Goal: Information Seeking & Learning: Learn about a topic

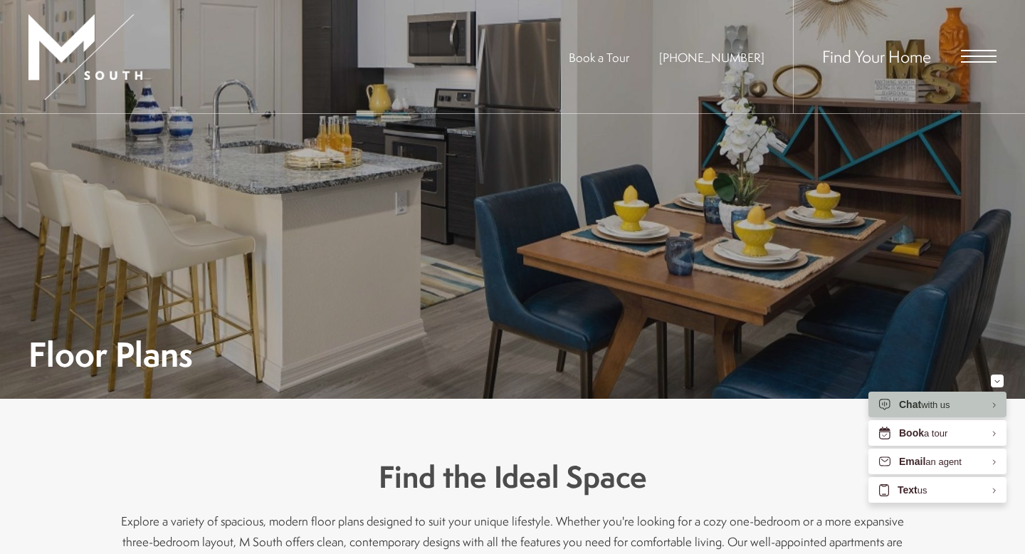
click at [873, 63] on span "Find Your Home" at bounding box center [876, 56] width 109 height 23
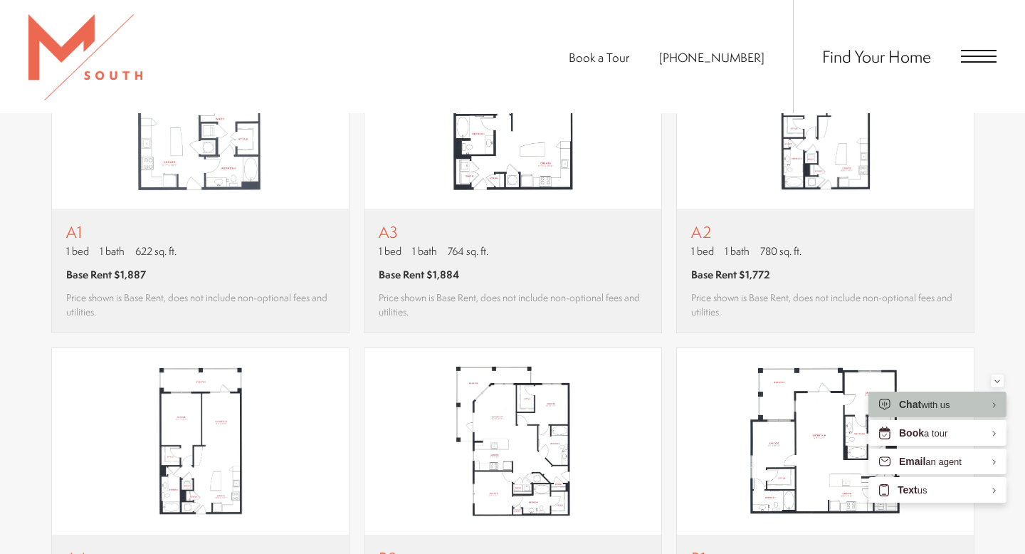
scroll to position [1251, 0]
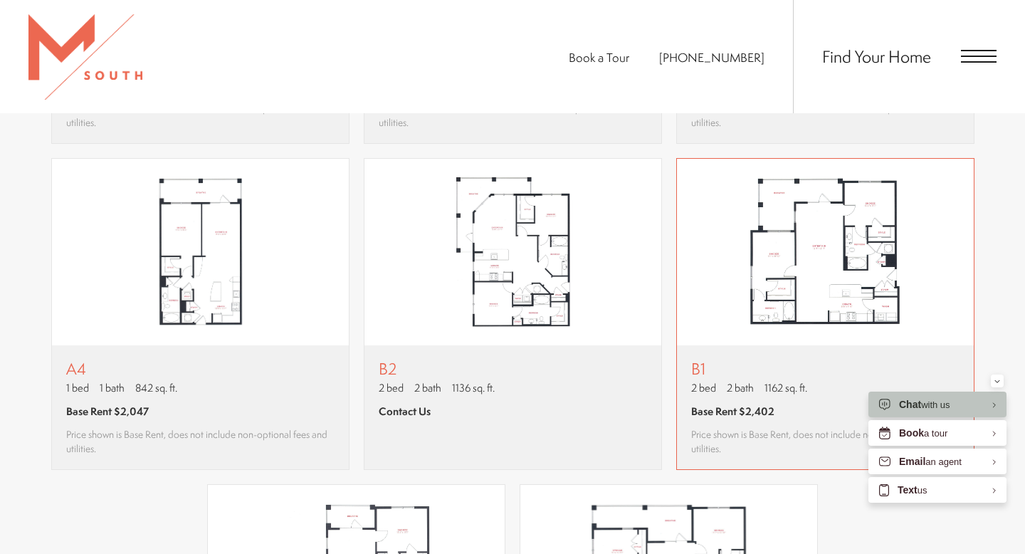
click at [804, 265] on img "View floor plan B1" at bounding box center [825, 252] width 297 height 187
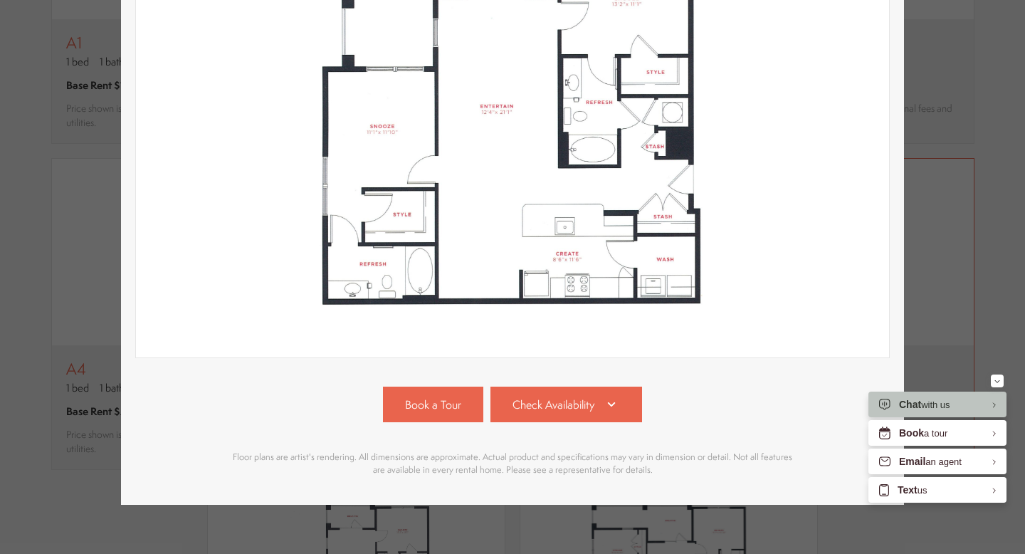
scroll to position [283, 0]
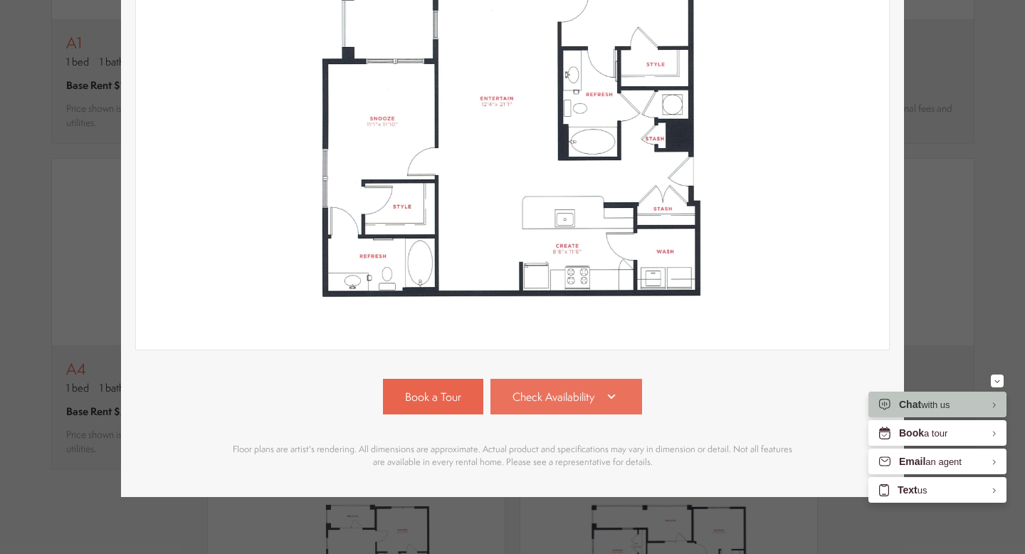
click at [603, 393] on icon at bounding box center [611, 396] width 17 height 17
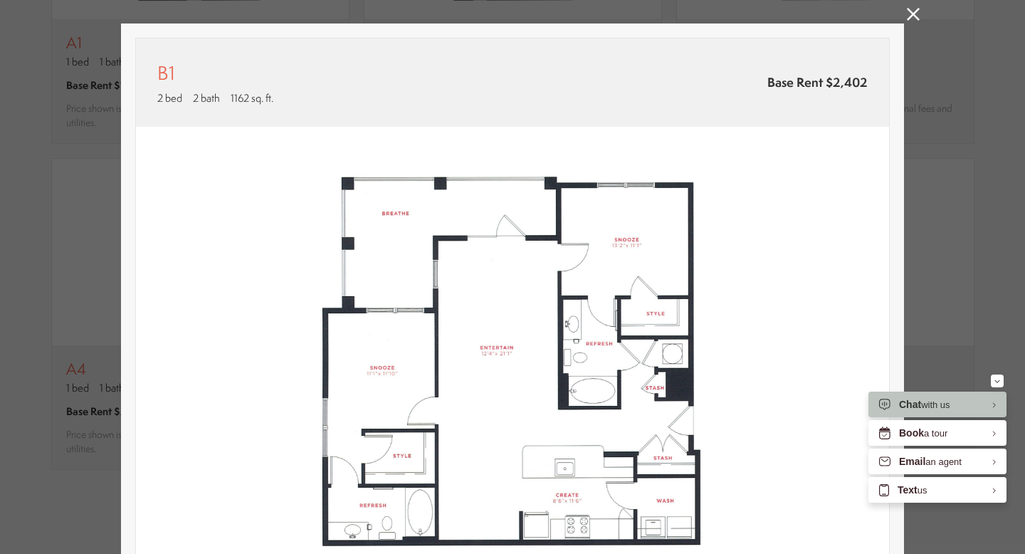
scroll to position [0, 0]
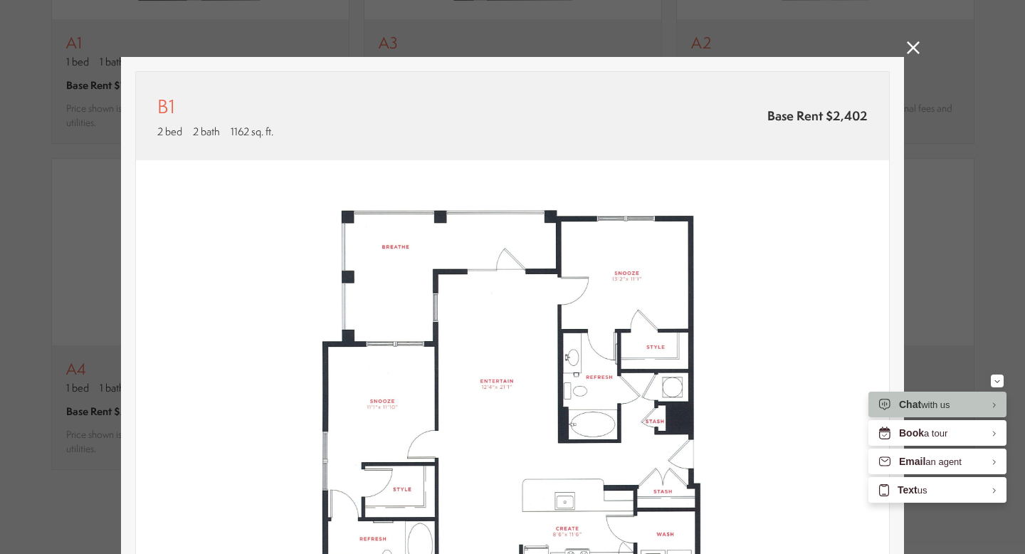
click at [914, 48] on icon at bounding box center [913, 47] width 13 height 13
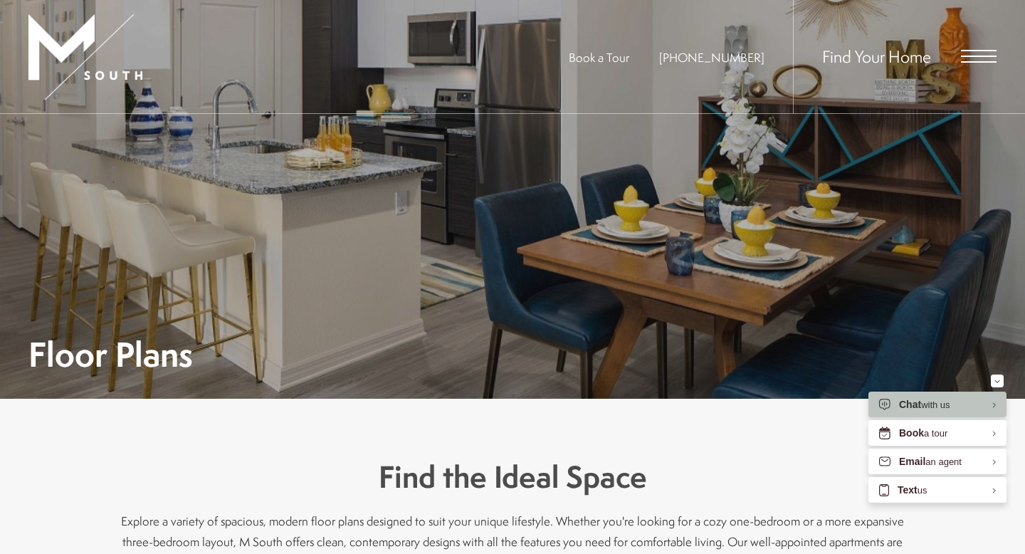
click at [978, 63] on span "Open Menu" at bounding box center [979, 61] width 36 height 1
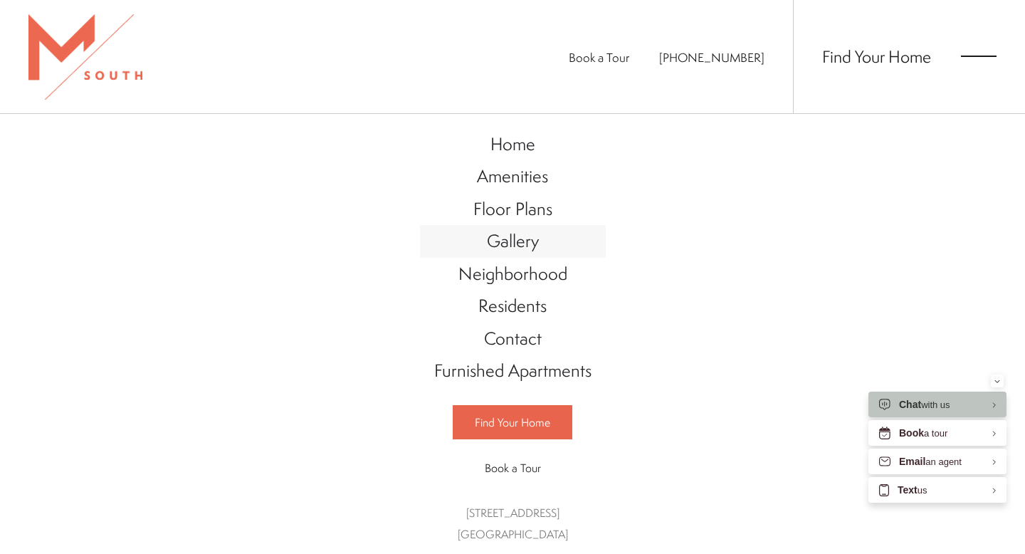
click at [522, 243] on span "Gallery" at bounding box center [513, 241] width 52 height 24
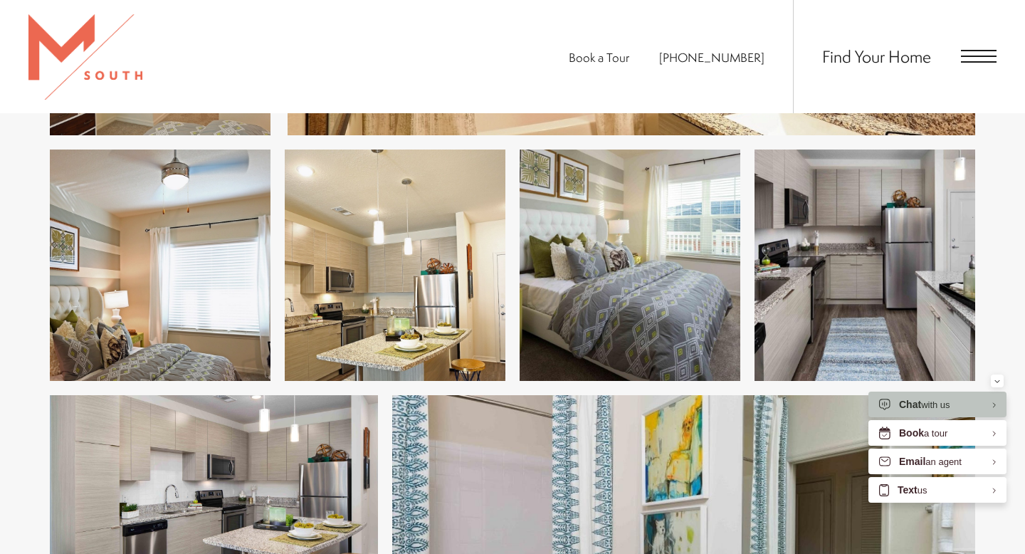
scroll to position [1983, 0]
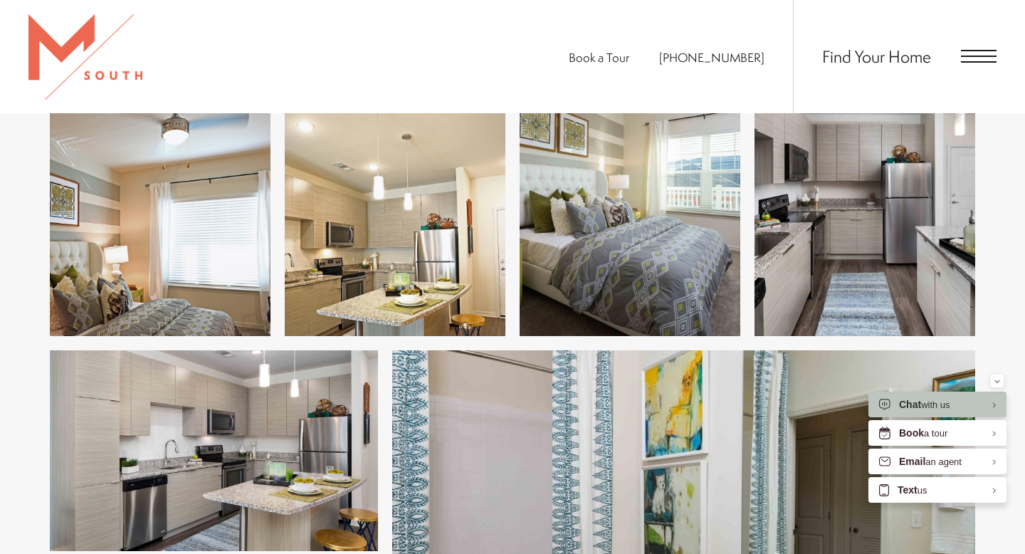
click at [883, 247] on img at bounding box center [865, 220] width 221 height 231
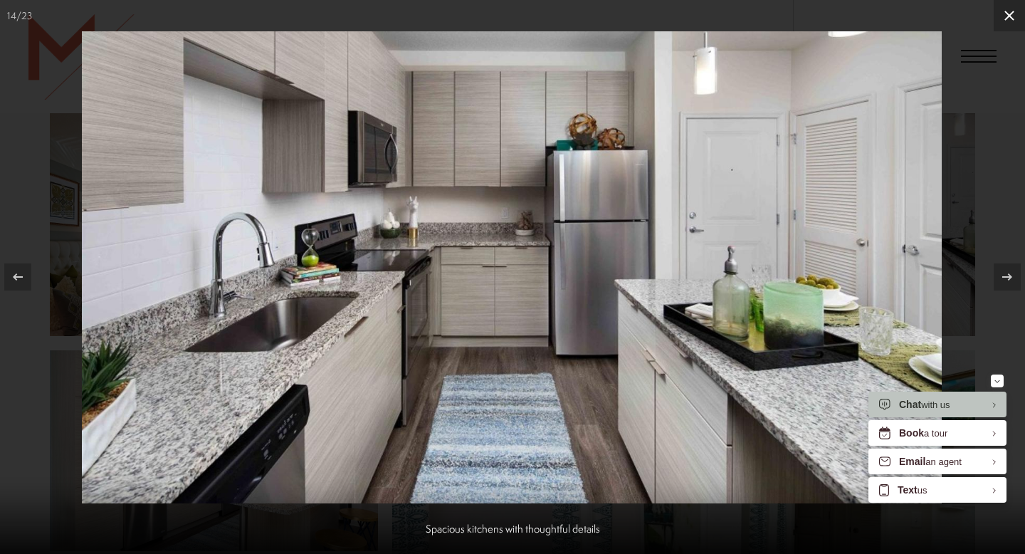
click at [1011, 18] on icon at bounding box center [1009, 16] width 10 height 10
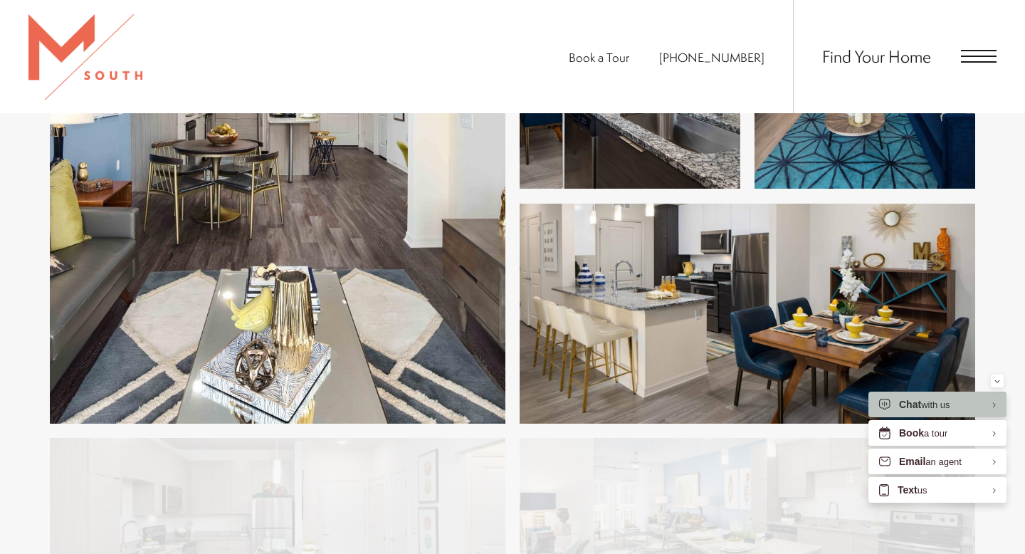
scroll to position [2798, 0]
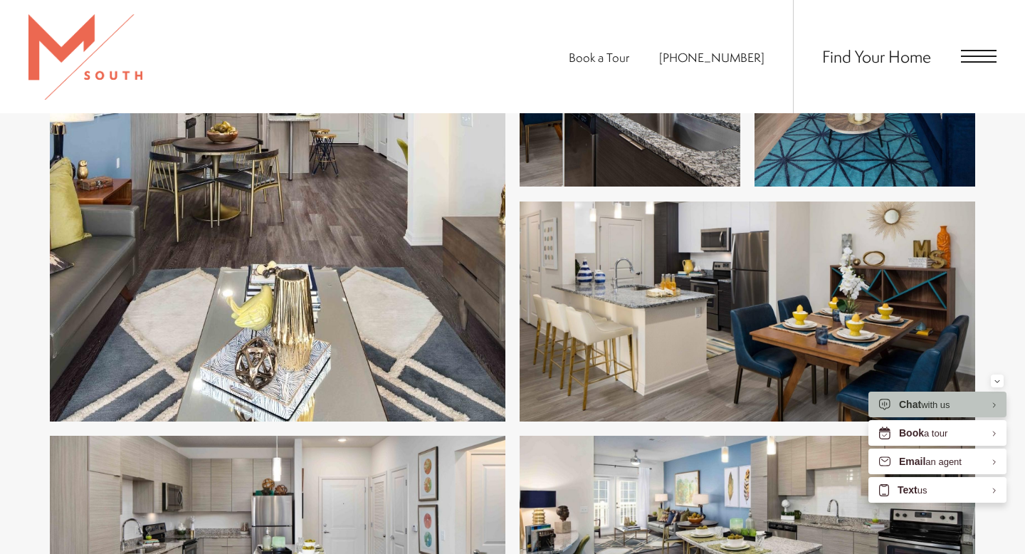
click at [805, 280] on img at bounding box center [748, 311] width 456 height 220
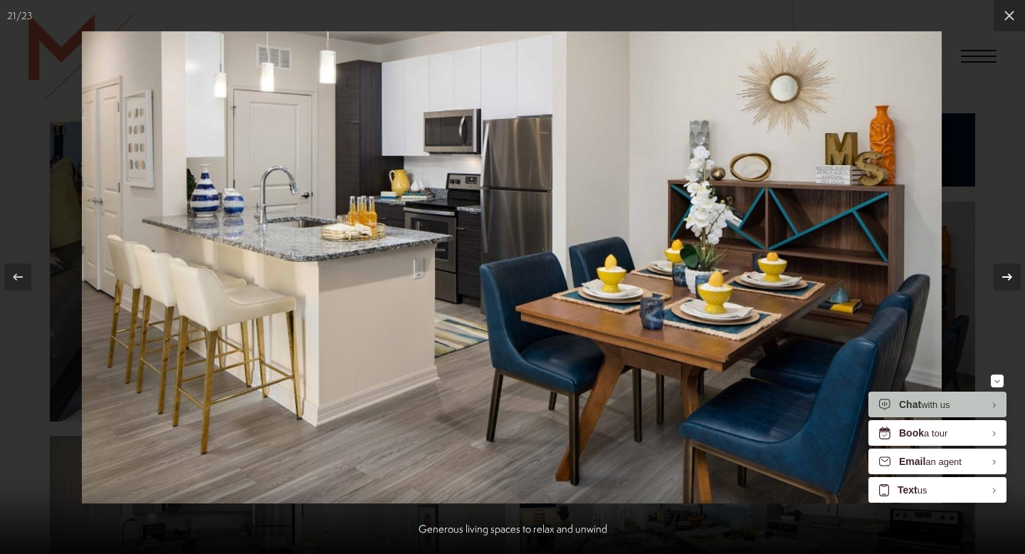
click at [1009, 280] on icon at bounding box center [1007, 276] width 17 height 17
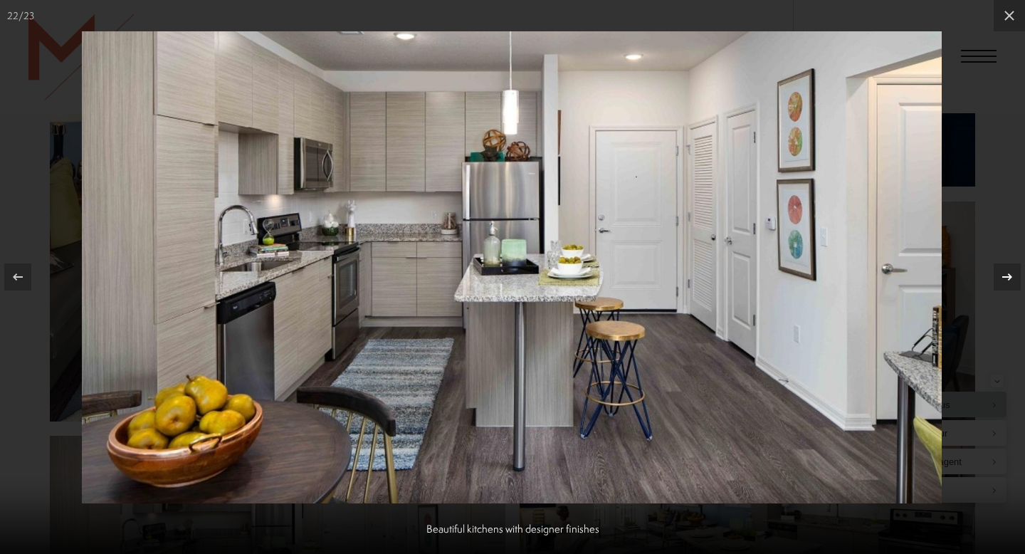
click at [1009, 280] on icon at bounding box center [1007, 276] width 17 height 17
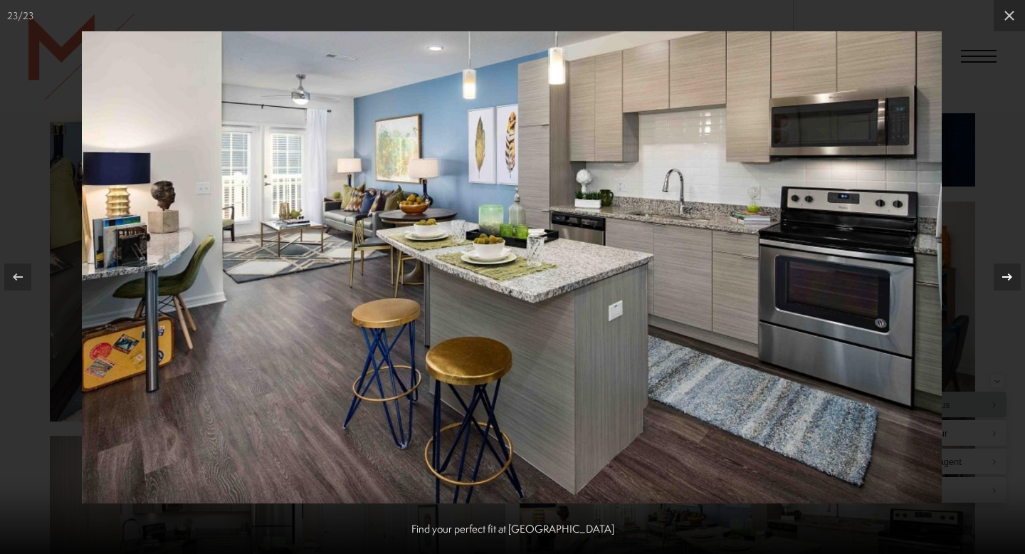
click at [1009, 280] on icon at bounding box center [1007, 276] width 17 height 17
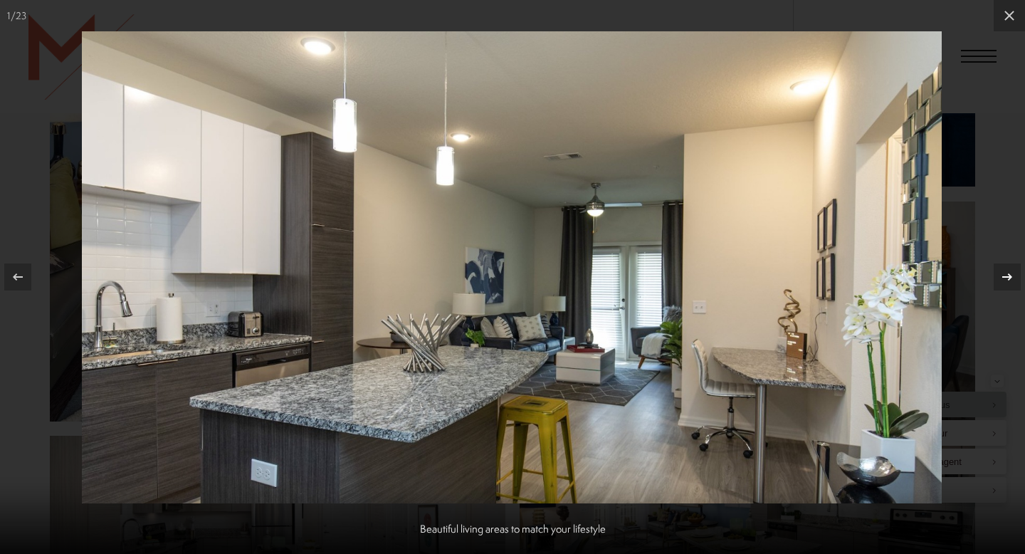
click at [1009, 280] on icon at bounding box center [1007, 276] width 17 height 17
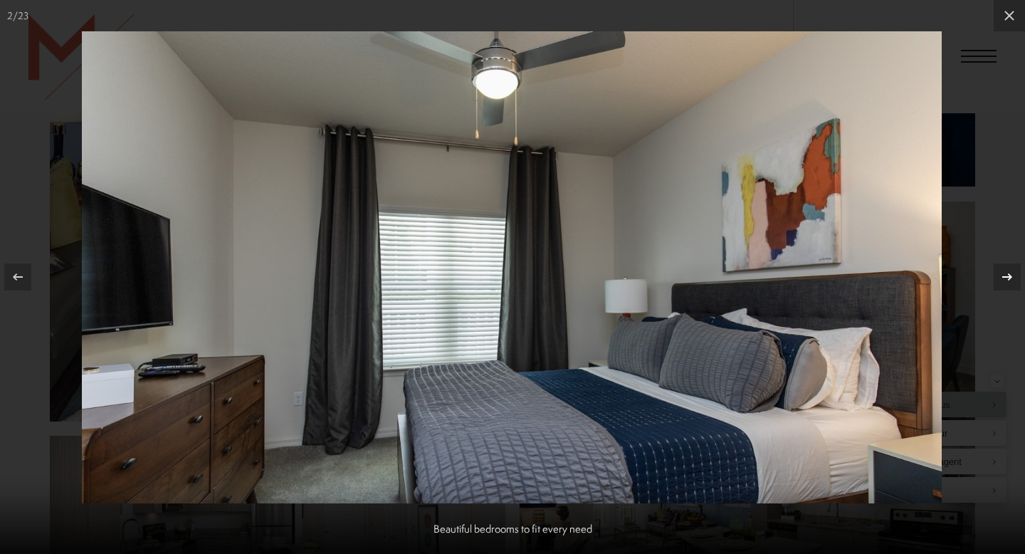
click at [1009, 280] on icon at bounding box center [1007, 276] width 17 height 17
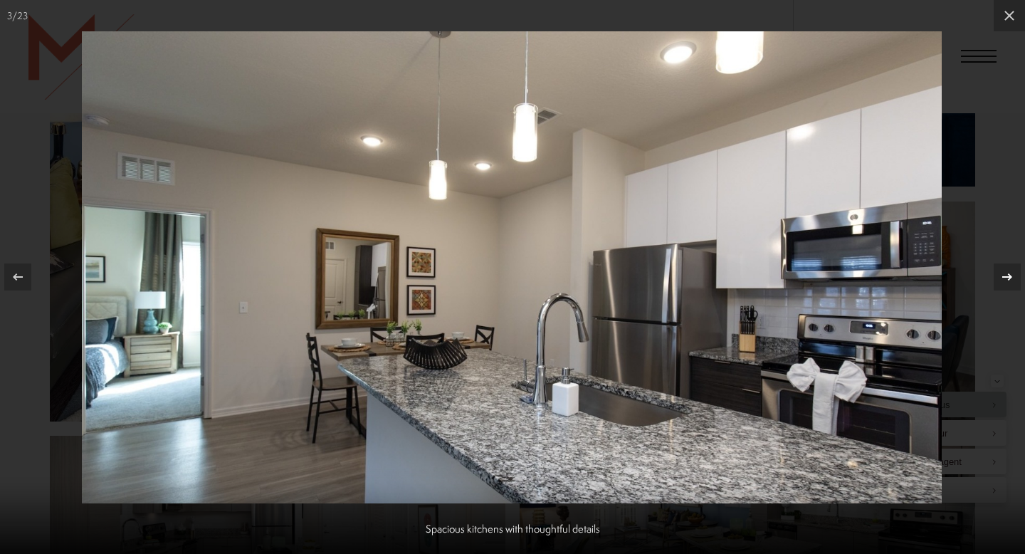
click at [1009, 280] on icon at bounding box center [1007, 276] width 17 height 17
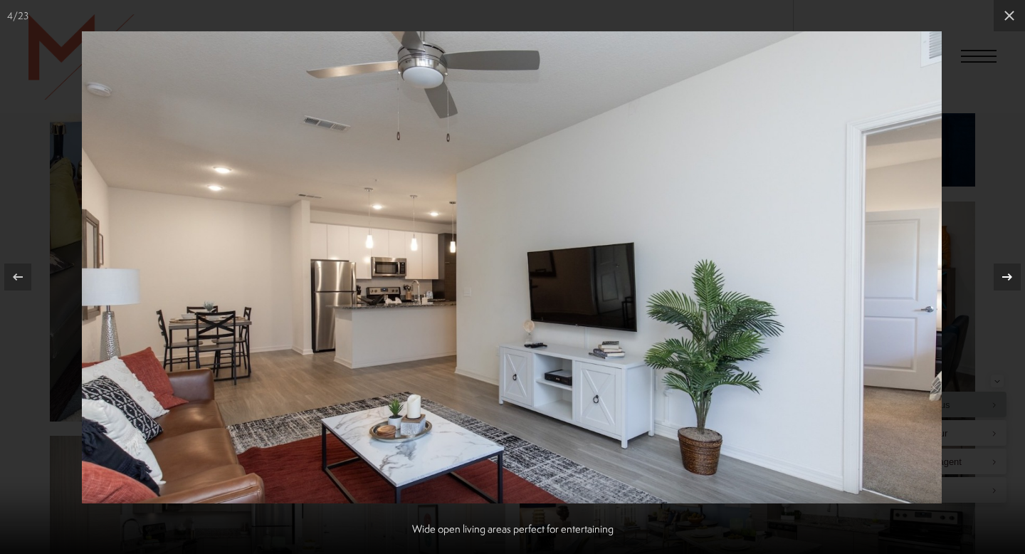
click at [1009, 280] on icon at bounding box center [1007, 276] width 17 height 17
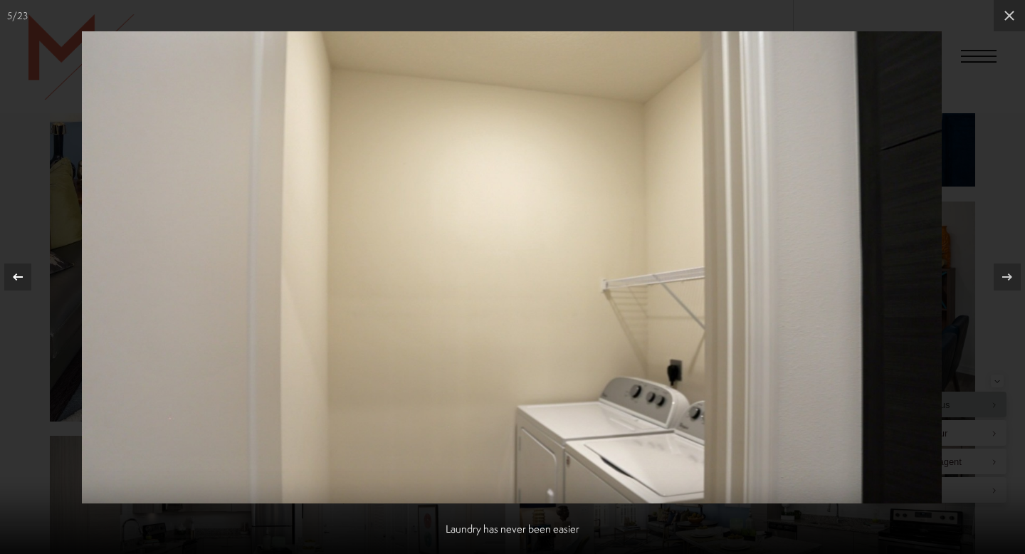
click at [21, 278] on icon at bounding box center [17, 276] width 17 height 17
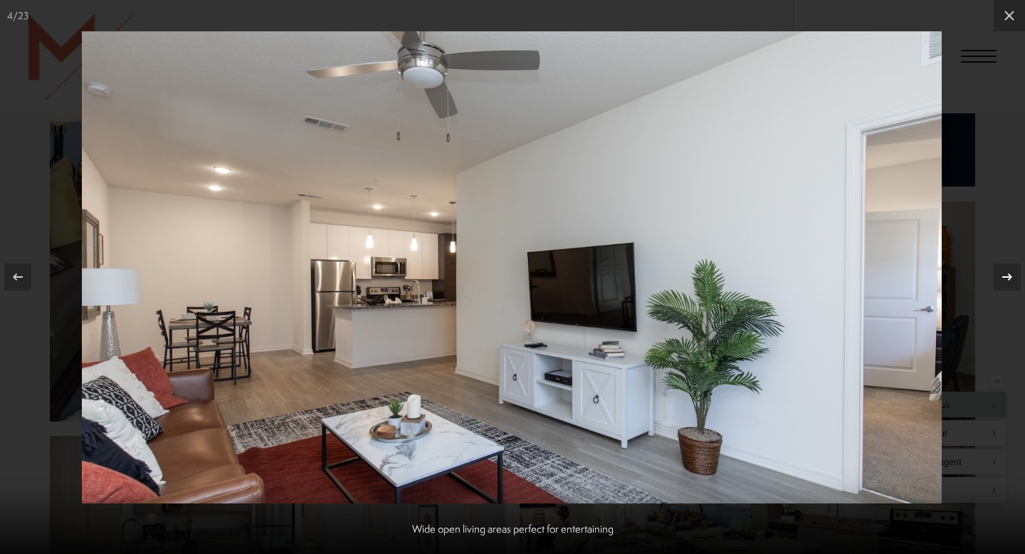
click at [1005, 280] on icon at bounding box center [1007, 276] width 17 height 17
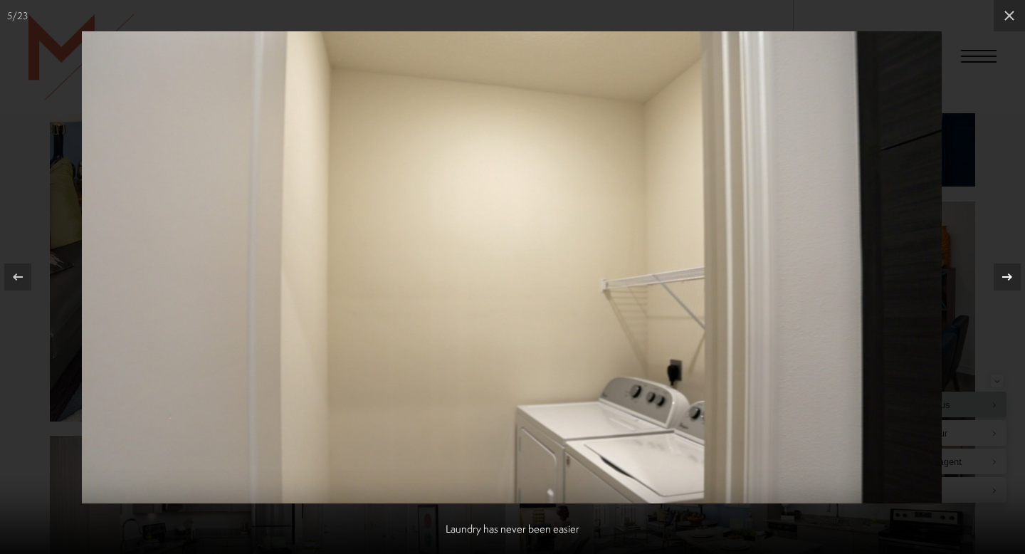
click at [1005, 280] on icon at bounding box center [1007, 276] width 17 height 17
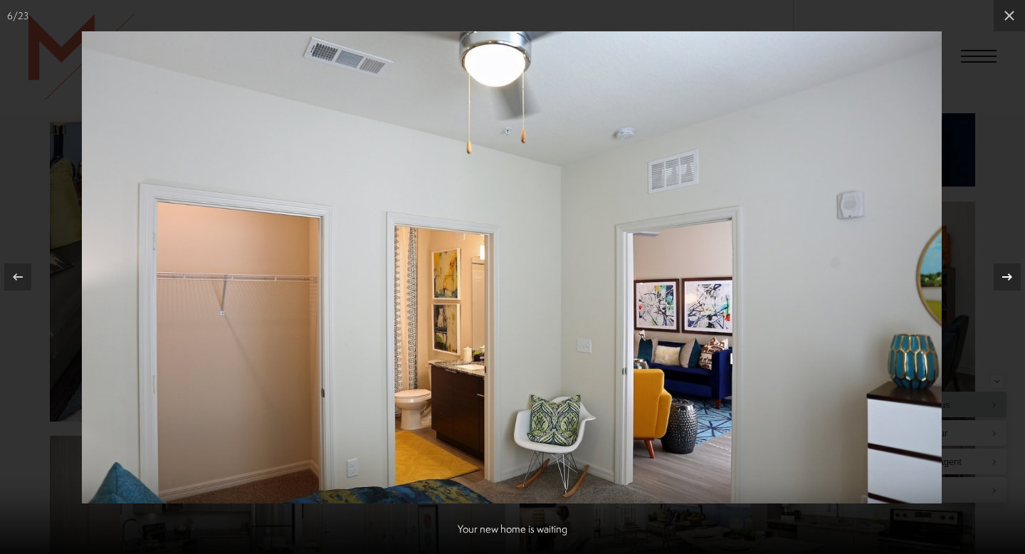
click at [1005, 280] on icon at bounding box center [1007, 276] width 17 height 17
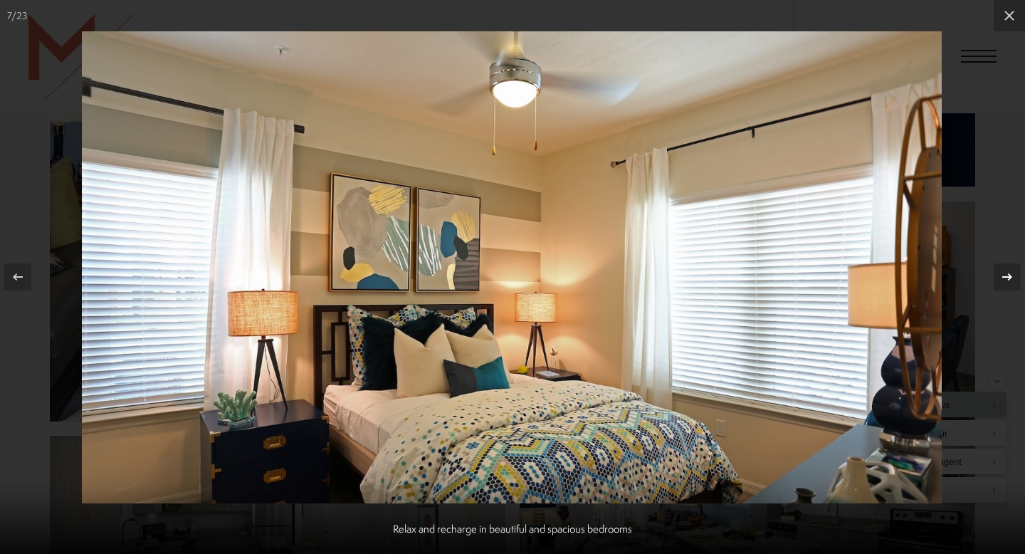
click at [1005, 280] on icon at bounding box center [1007, 276] width 17 height 17
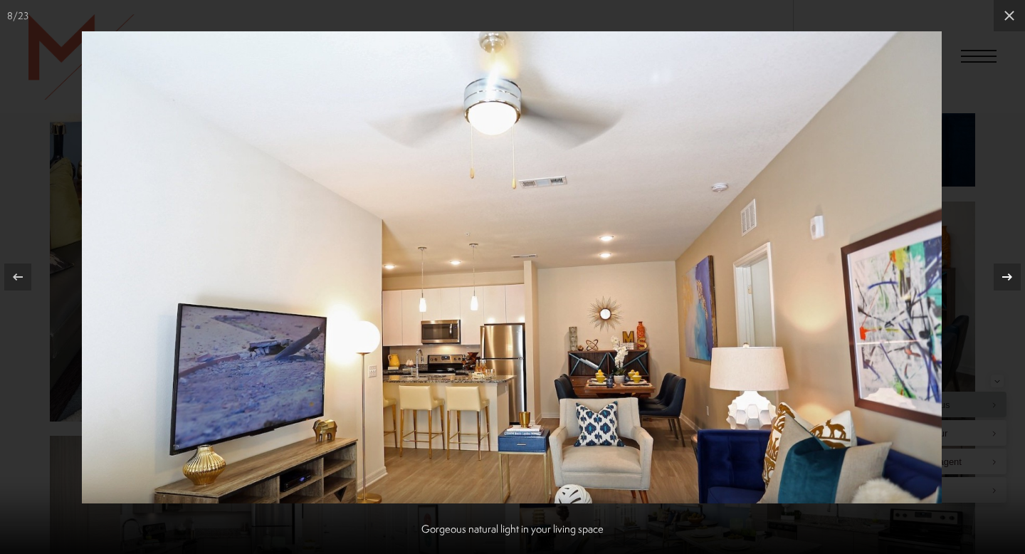
click at [1006, 280] on icon at bounding box center [1007, 276] width 17 height 17
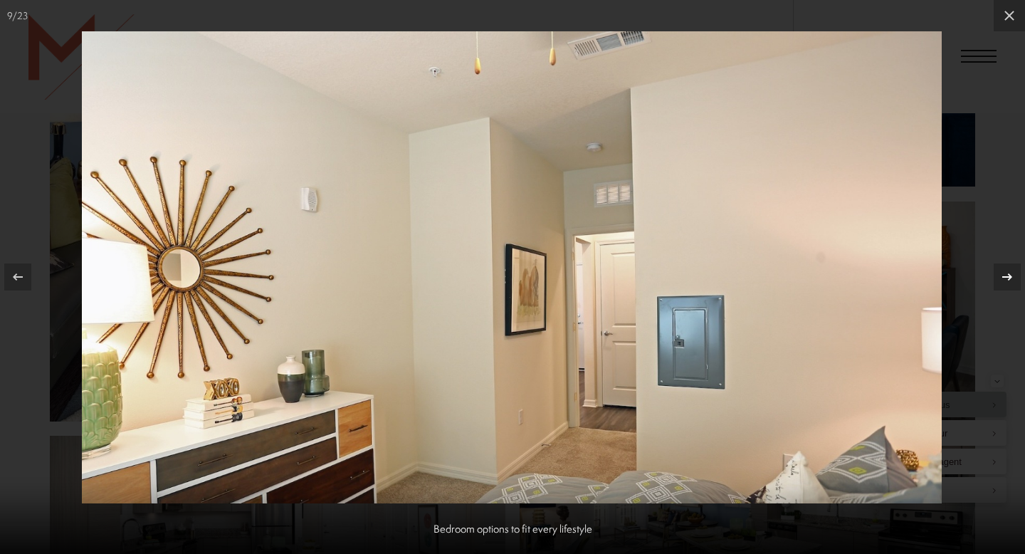
click at [1006, 279] on icon at bounding box center [1007, 276] width 17 height 17
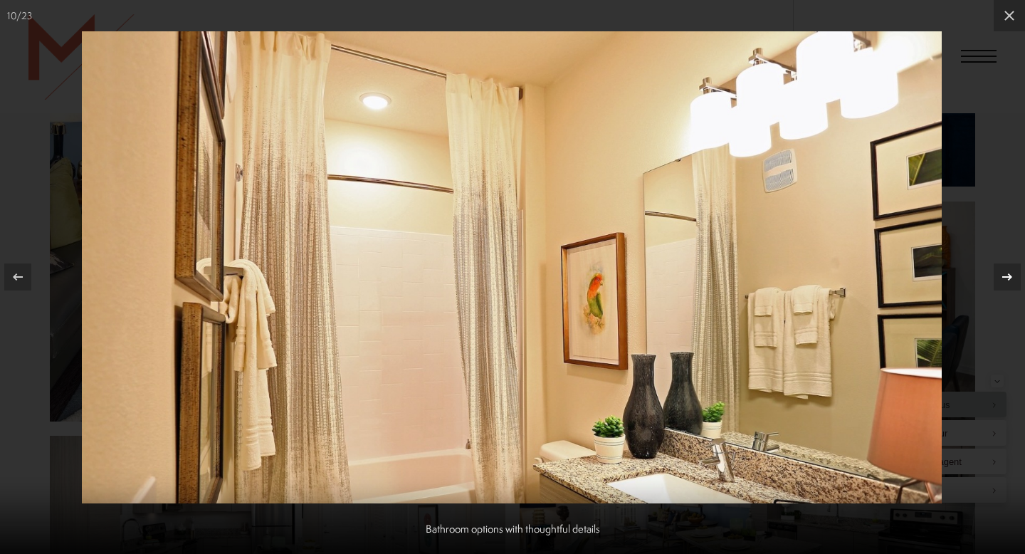
click at [1006, 279] on icon at bounding box center [1007, 276] width 17 height 17
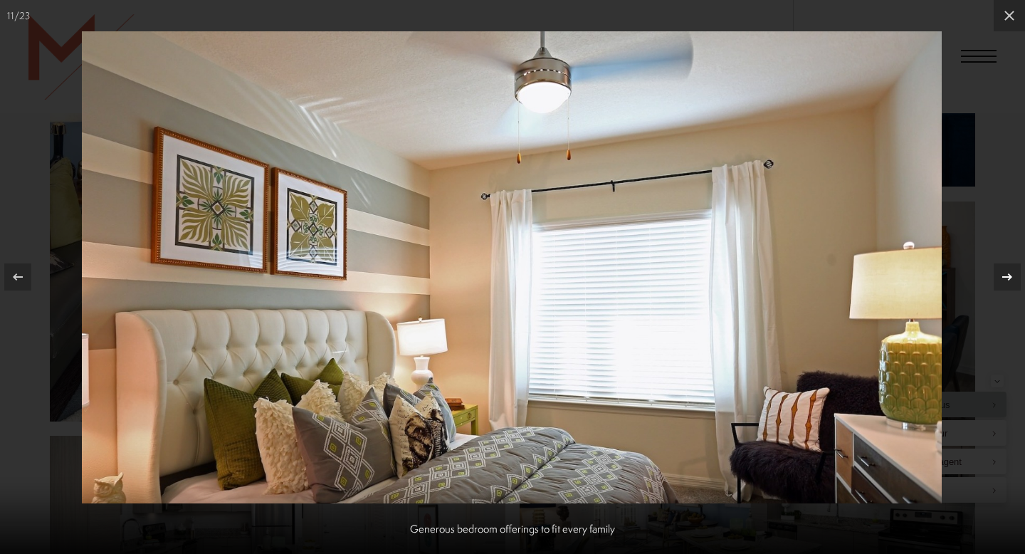
click at [1008, 278] on icon at bounding box center [1007, 276] width 17 height 17
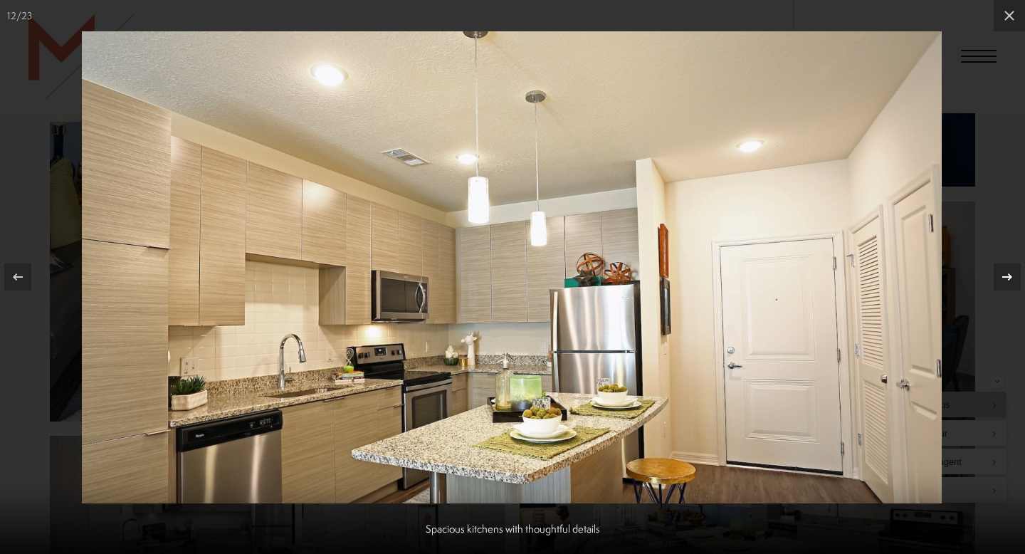
click at [1006, 271] on icon at bounding box center [1007, 276] width 17 height 17
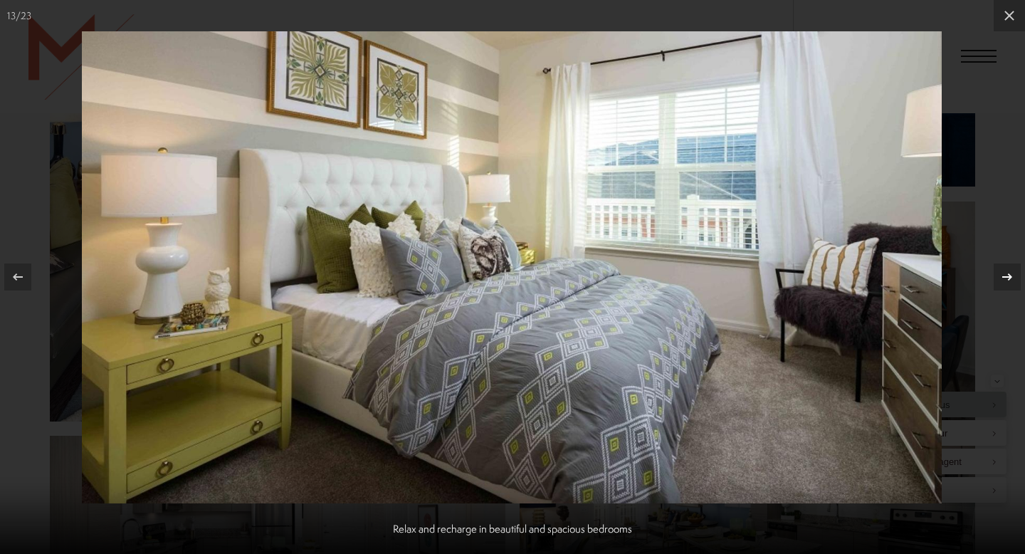
click at [1006, 271] on icon at bounding box center [1007, 276] width 17 height 17
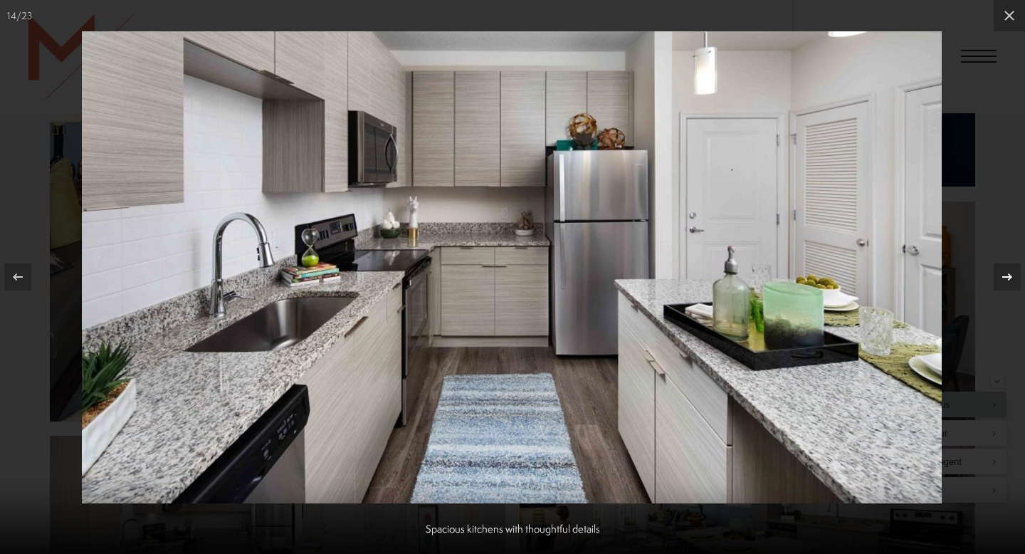
click at [1006, 270] on icon at bounding box center [1007, 276] width 17 height 17
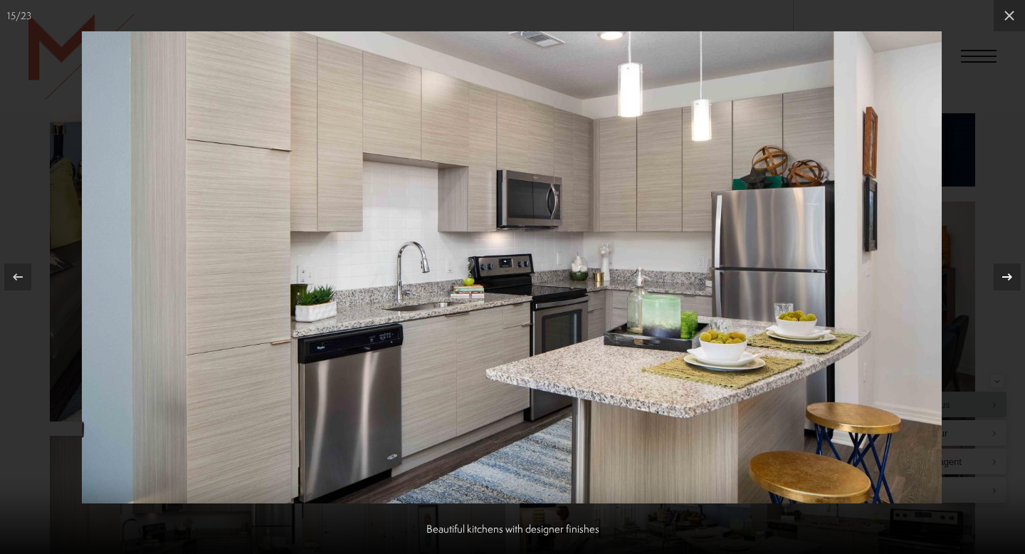
click at [1006, 270] on icon at bounding box center [1007, 276] width 17 height 17
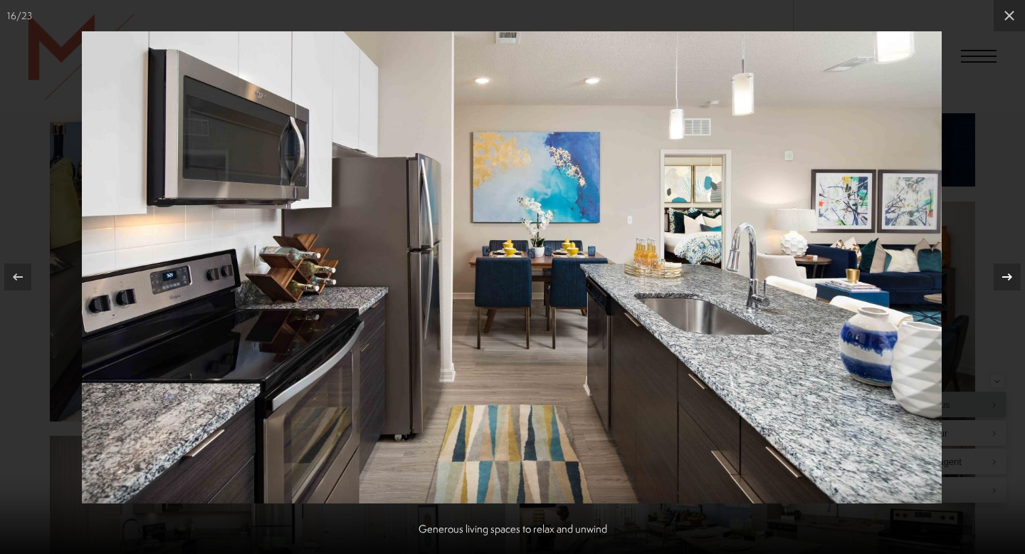
click at [1006, 269] on icon at bounding box center [1007, 276] width 17 height 17
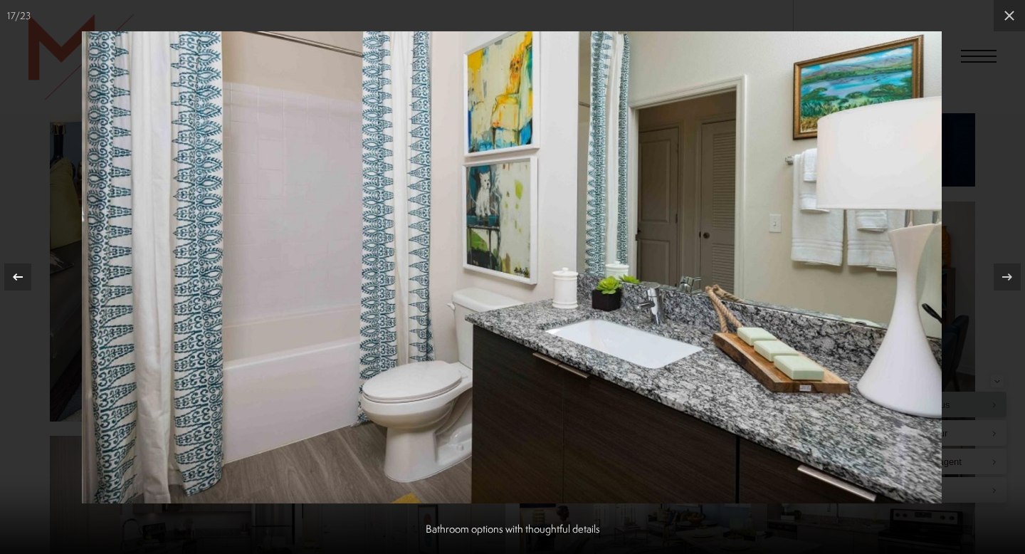
click at [25, 282] on icon at bounding box center [17, 276] width 17 height 17
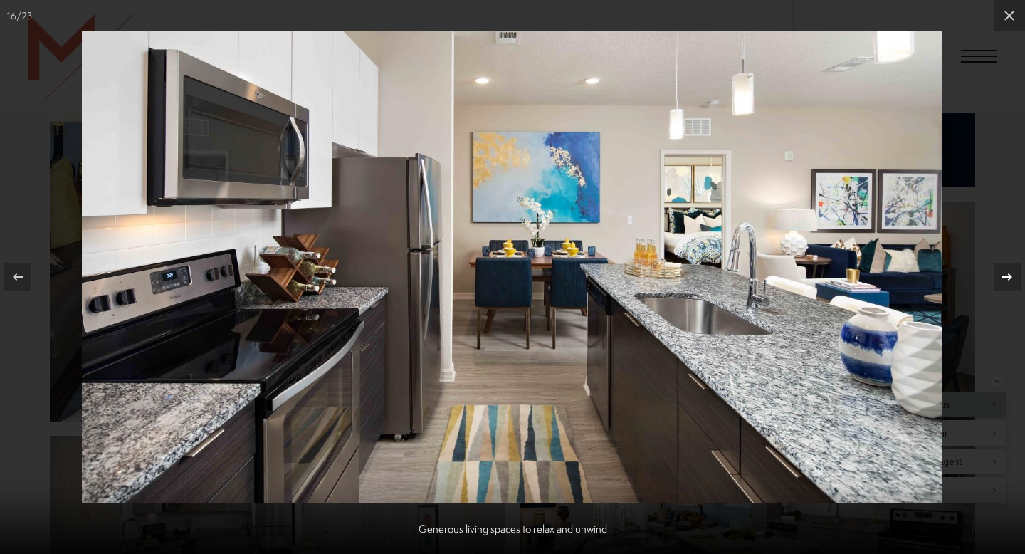
click at [1007, 282] on icon at bounding box center [1007, 276] width 17 height 17
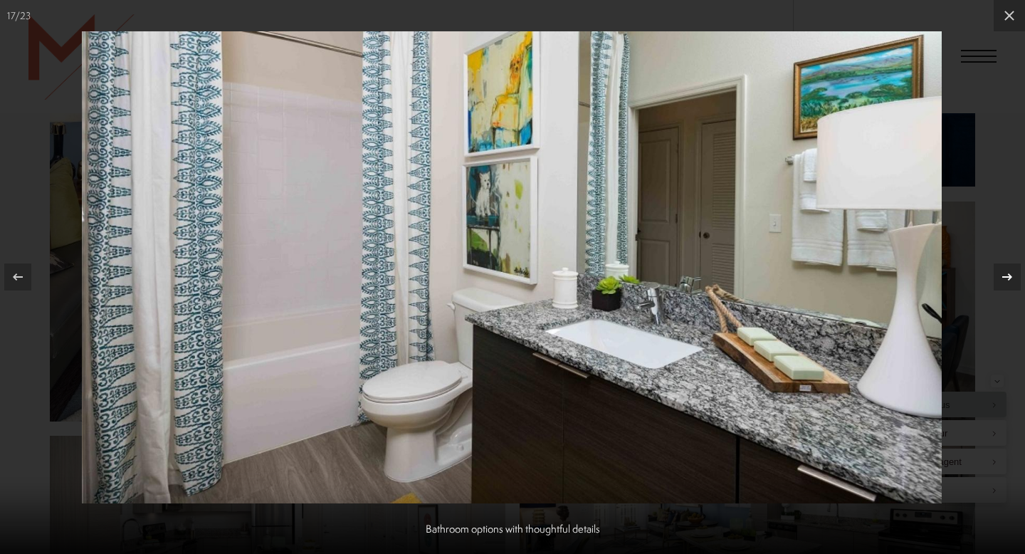
click at [1008, 282] on icon at bounding box center [1007, 276] width 17 height 17
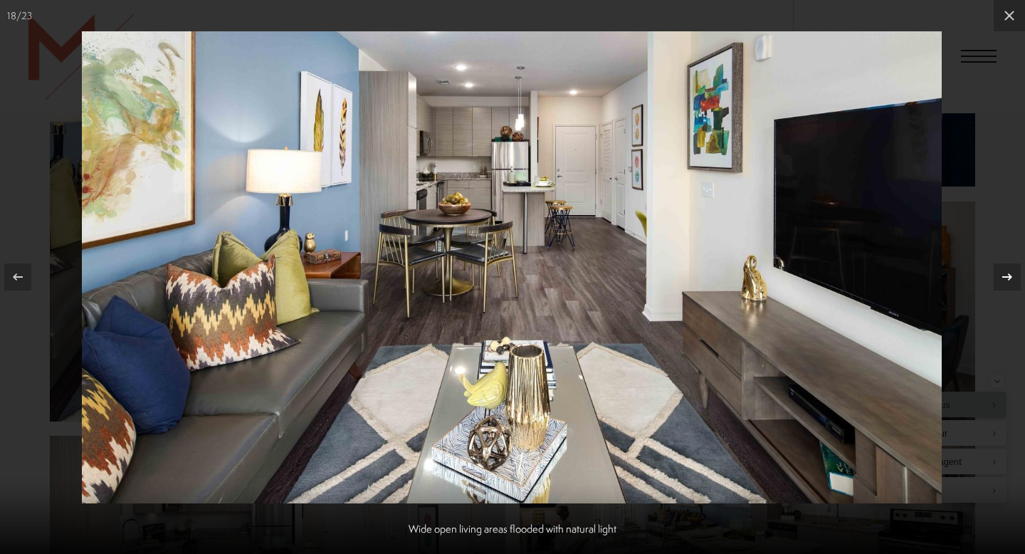
click at [1008, 282] on icon at bounding box center [1007, 276] width 17 height 17
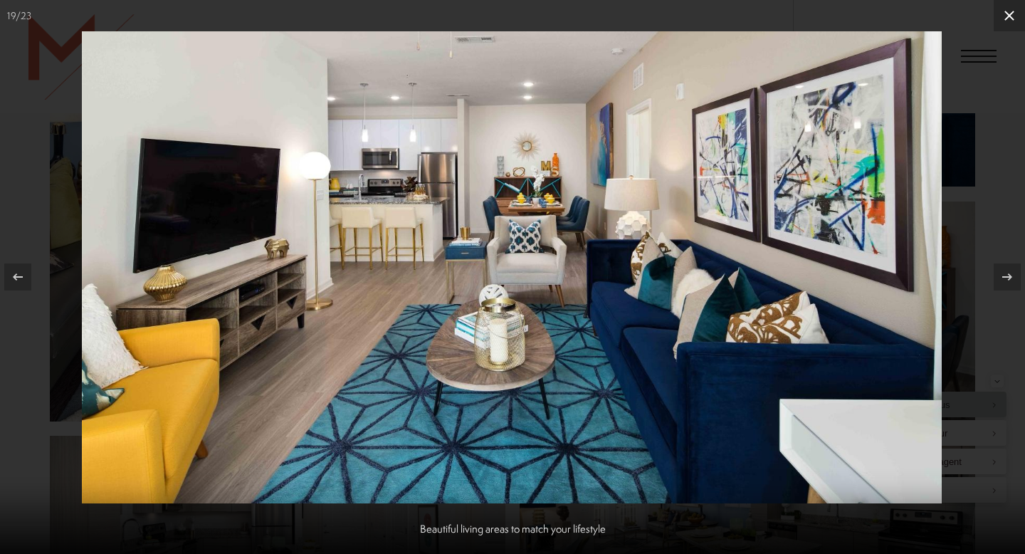
click at [1012, 13] on icon at bounding box center [1009, 16] width 10 height 10
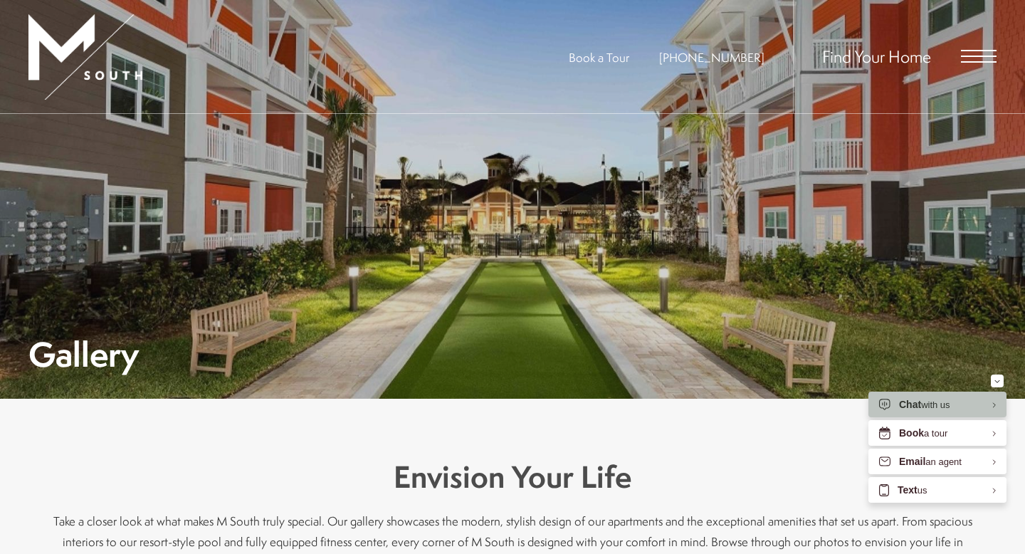
click at [972, 59] on span "Open Menu" at bounding box center [979, 56] width 36 height 13
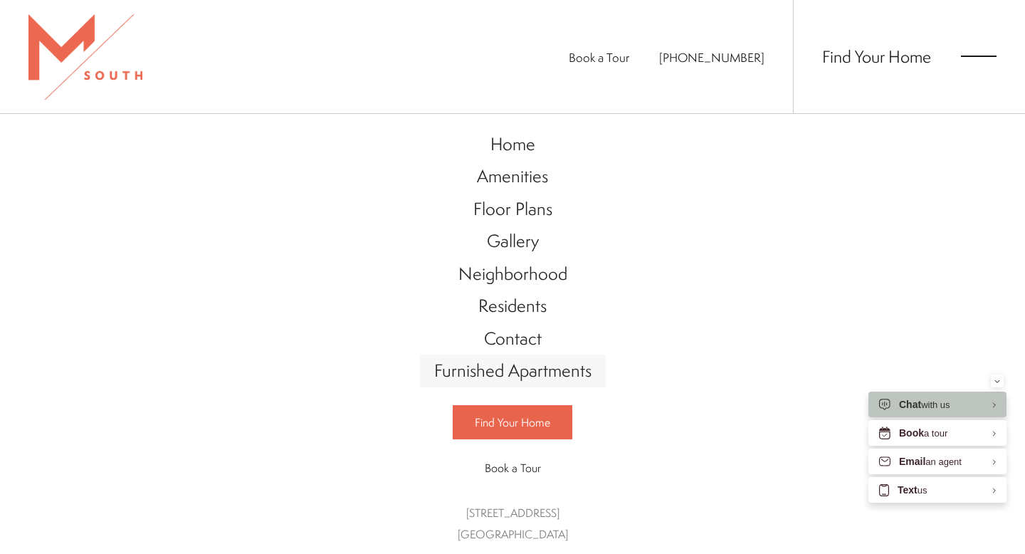
scroll to position [2, 0]
